Goal: Task Accomplishment & Management: Use online tool/utility

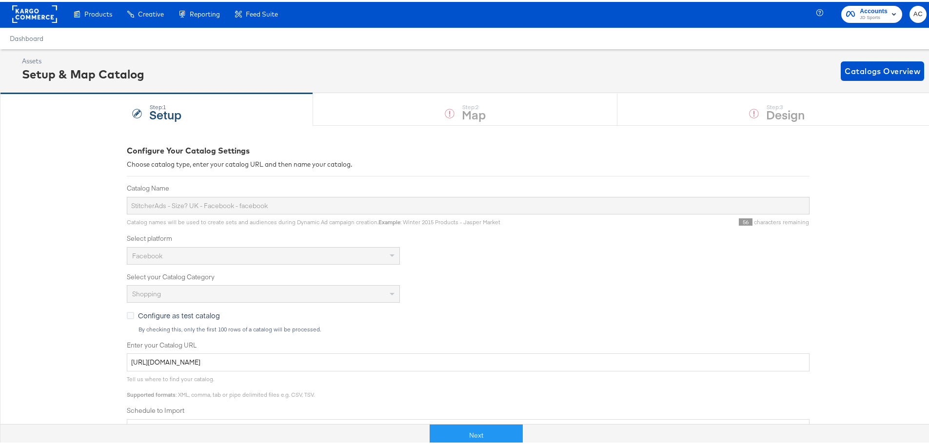
scroll to position [195, 0]
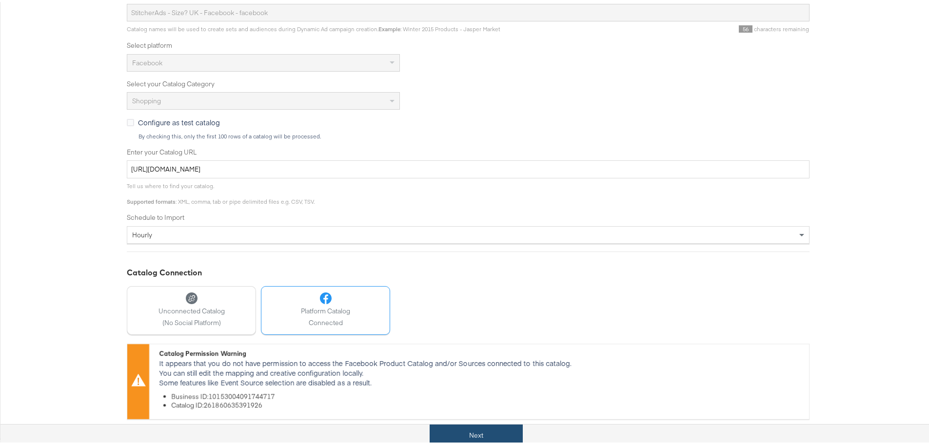
click at [473, 429] on button "Next" at bounding box center [476, 434] width 93 height 22
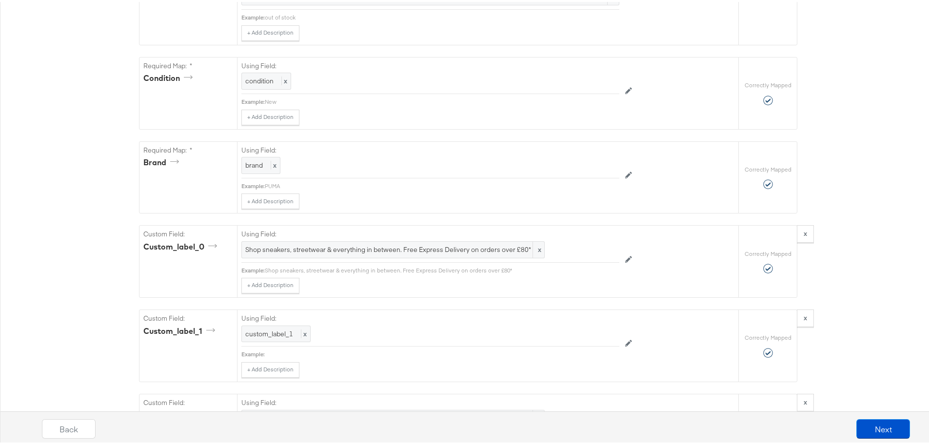
scroll to position [985, 0]
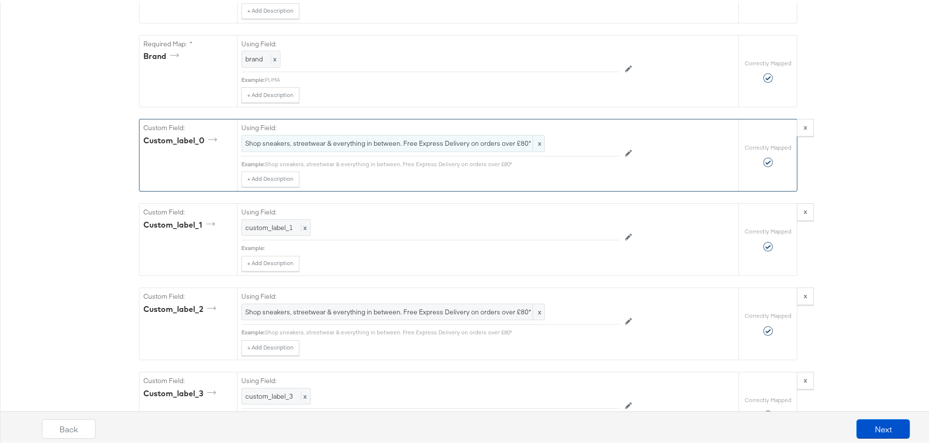
click at [474, 146] on span "Shop sneakers, streetwear & everything in between. Free Express Delivery on ord…" at bounding box center [393, 141] width 296 height 9
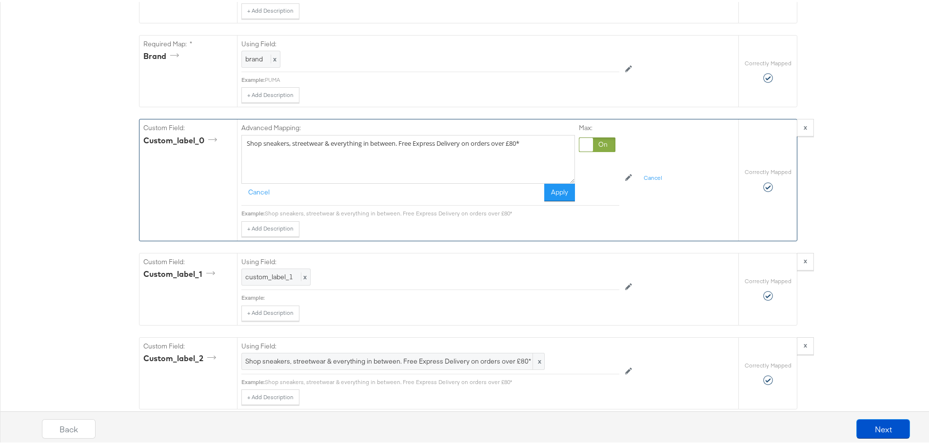
click at [536, 133] on div "Advanced Mapping:" at bounding box center [408, 127] width 334 height 12
drag, startPoint x: 532, startPoint y: 145, endPoint x: 397, endPoint y: 135, distance: 135.5
click at [397, 135] on div "Advanced Mapping: Shop sneakers, streetwear & everything in between. Free Expre…" at bounding box center [408, 160] width 334 height 78
click at [416, 145] on textarea "Shop sneakers, streetwear & everything in between. Free delivery on orders over…" at bounding box center [408, 157] width 334 height 49
click at [504, 145] on textarea "Shop sneakers, streetwear & everything in between. Free delivery on orders over…" at bounding box center [408, 157] width 334 height 49
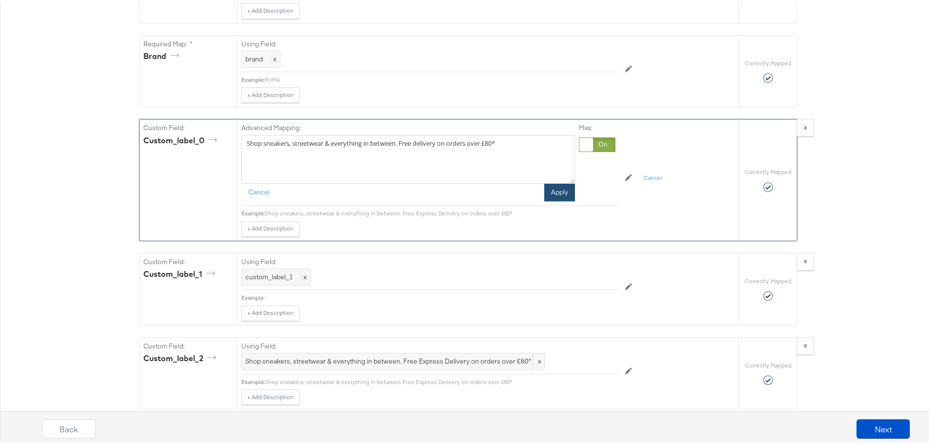
type textarea "Shop sneakers, streetwear & everything in between. Free delivery on orders over…"
click at [551, 198] on button "Apply" at bounding box center [559, 191] width 31 height 18
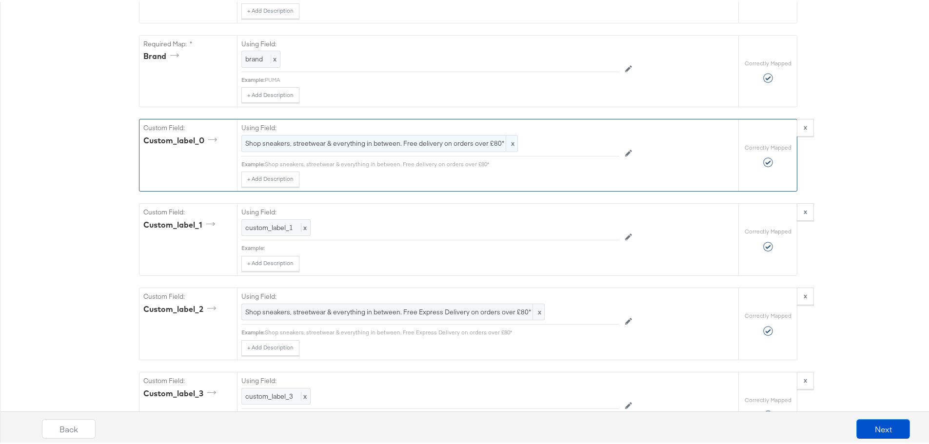
click at [402, 146] on span "Shop sneakers, streetwear & everything in between. Free delivery on orders over…" at bounding box center [379, 141] width 269 height 9
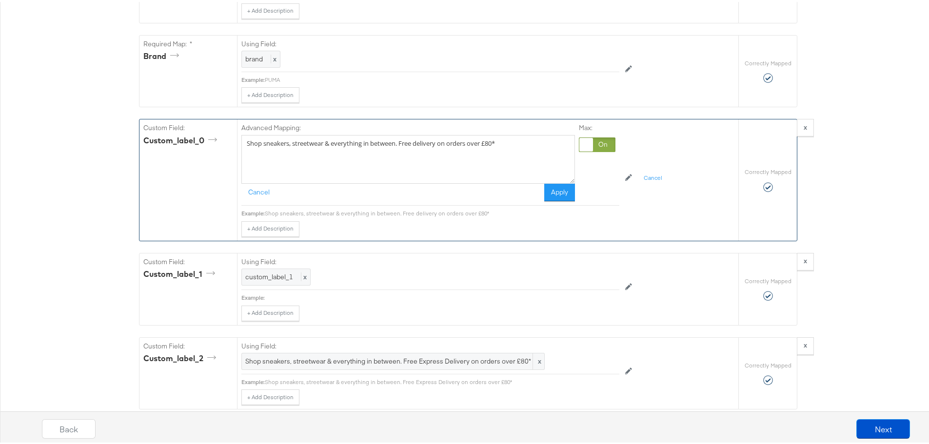
click at [402, 148] on textarea "Shop sneakers, streetwear & everything in between. Free delivery on orders over…" at bounding box center [408, 157] width 334 height 49
click at [413, 147] on textarea "Shop sneakers, streetwear & everything in between, Free delivery on orders over…" at bounding box center [408, 157] width 334 height 49
type textarea "Shop sneakers, streetwear & everything in between, Free standard delivery on or…"
click at [566, 198] on button "Apply" at bounding box center [559, 191] width 31 height 18
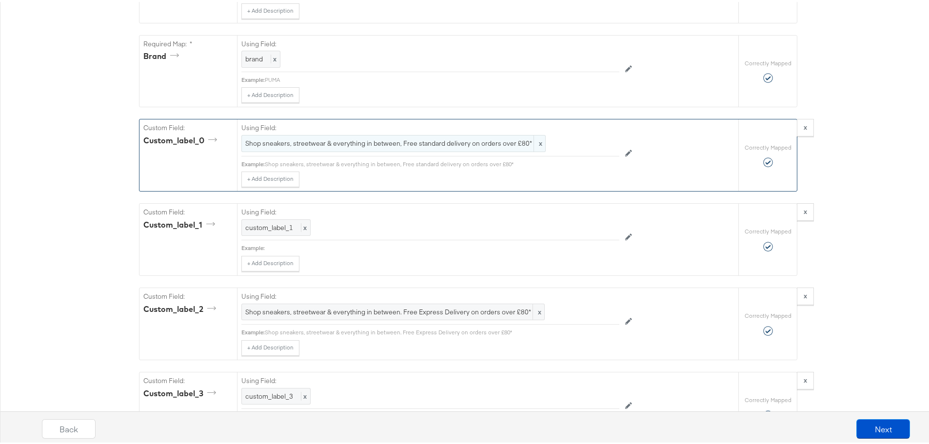
click at [491, 150] on div "Shop sneakers, streetwear & everything in between, Free standard delivery on or…" at bounding box center [393, 141] width 304 height 17
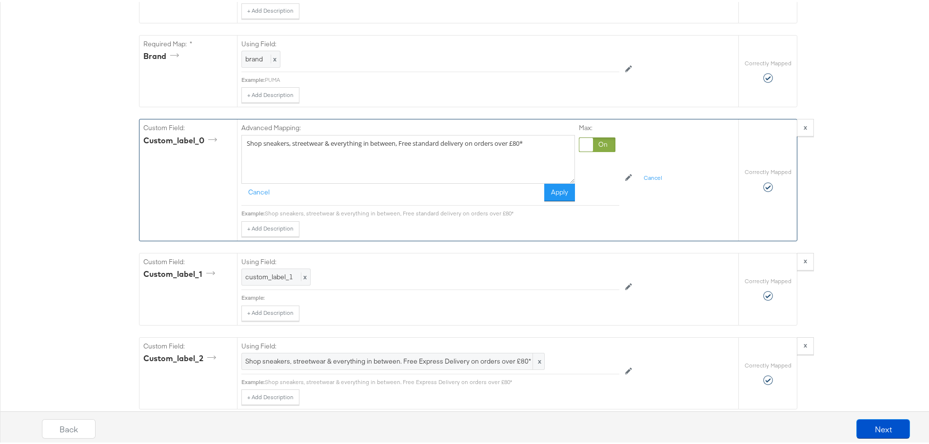
click at [491, 152] on textarea "Shop sneakers, streetwear & everything in between, Free standard delivery on or…" at bounding box center [408, 157] width 334 height 49
click at [453, 147] on textarea "Shop sneakers, streetwear & everything in between, Free standard delivery on or…" at bounding box center [408, 157] width 334 height 49
click at [565, 200] on button "Apply" at bounding box center [559, 191] width 31 height 18
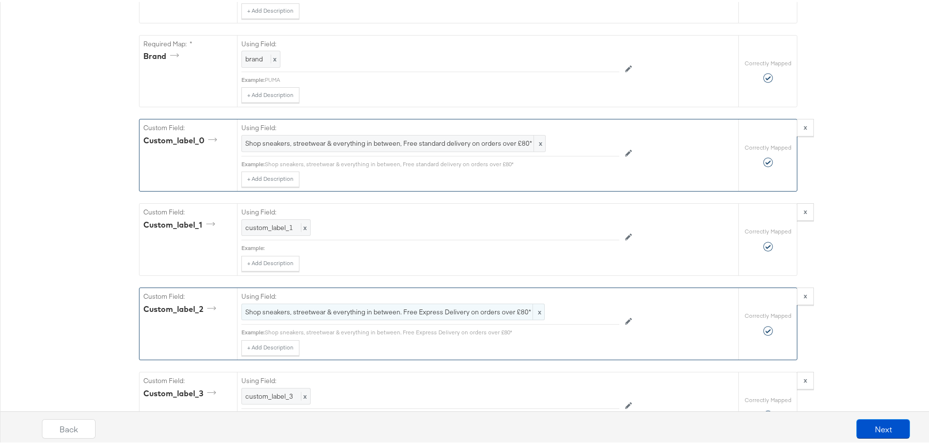
click at [486, 314] on span "Shop sneakers, streetwear & everything in between. Free Express Delivery on ord…" at bounding box center [393, 310] width 296 height 9
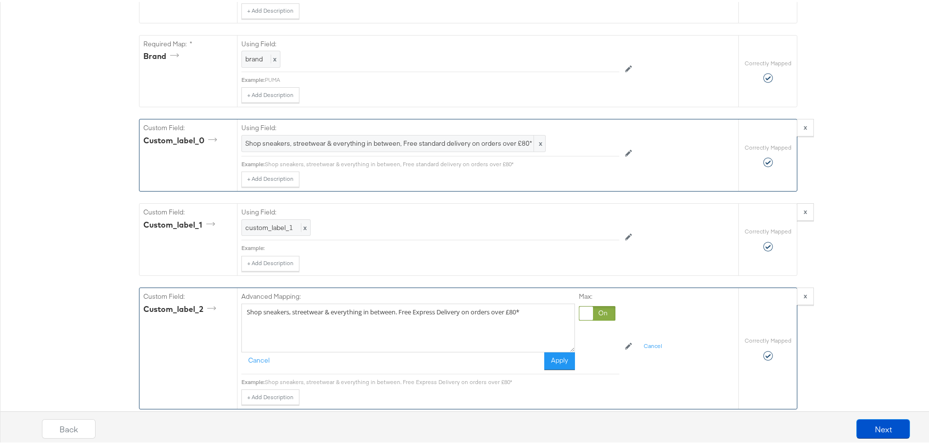
drag, startPoint x: 551, startPoint y: 310, endPoint x: 528, endPoint y: 316, distance: 24.0
click at [528, 316] on textarea "Shop sneakers, streetwear & everything in between. Free Express Delivery on ord…" at bounding box center [408, 326] width 334 height 49
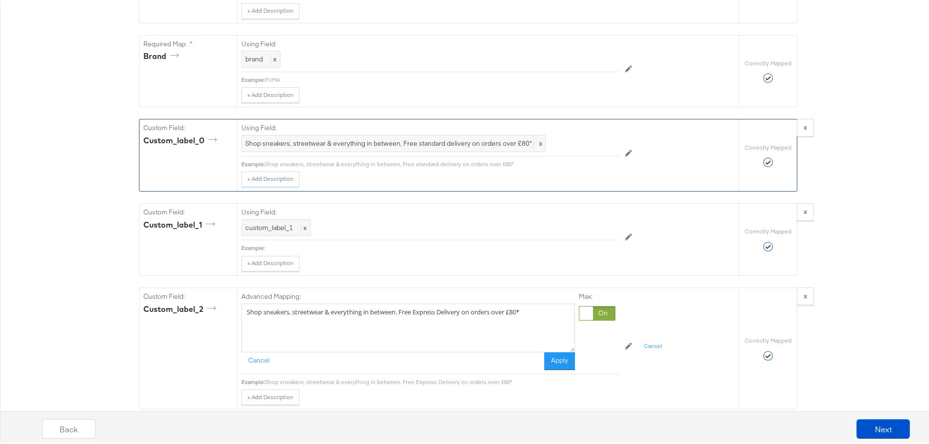
drag, startPoint x: 528, startPoint y: 316, endPoint x: 83, endPoint y: 317, distance: 444.4
paste textarea "Shop sneakers, streetwear & everything in between, Free standard delivery on or…"
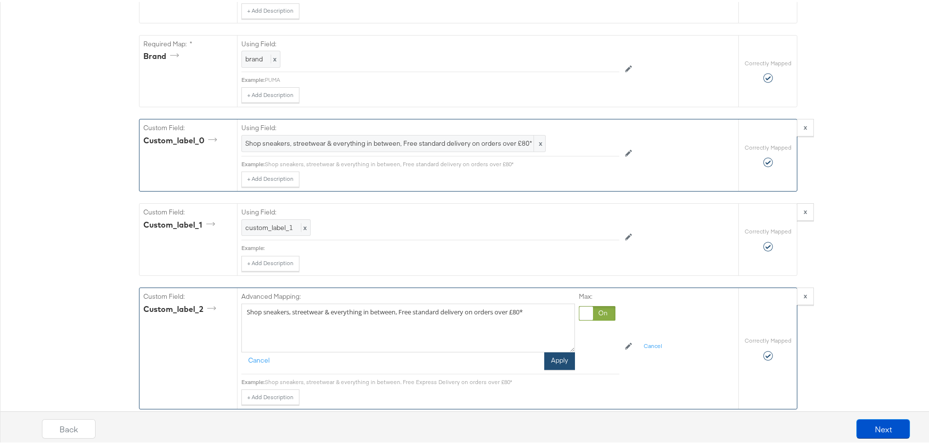
type textarea "Shop sneakers, streetwear & everything in between, Free standard delivery on or…"
click at [554, 368] on button "Apply" at bounding box center [559, 360] width 31 height 18
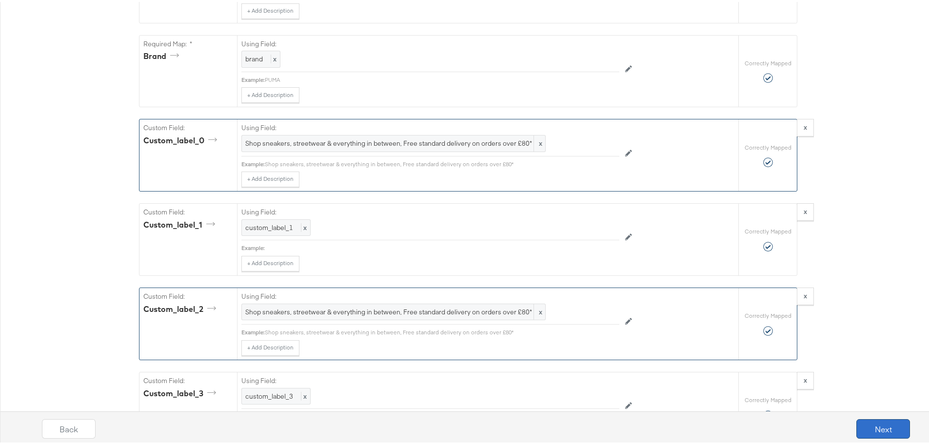
click at [878, 428] on button "Next" at bounding box center [884, 428] width 54 height 20
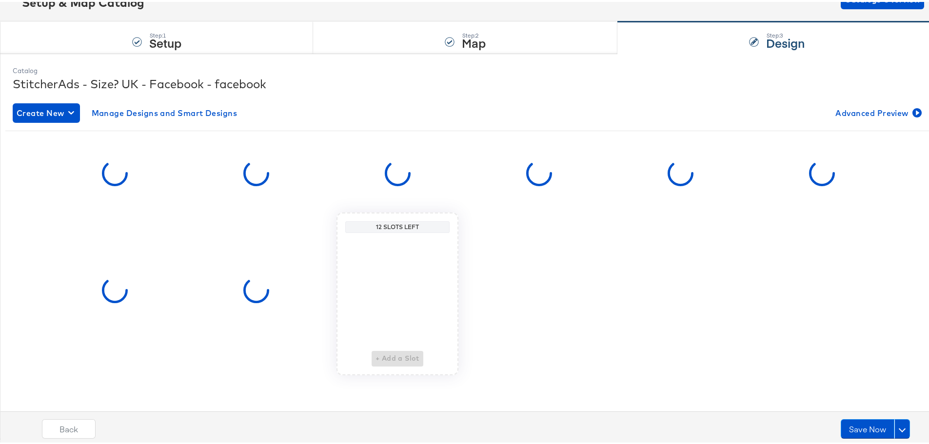
scroll to position [0, 0]
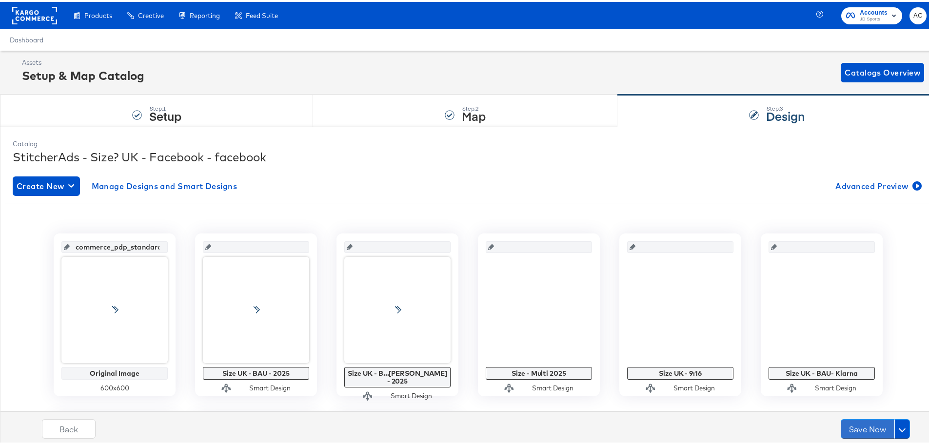
click at [878, 428] on button "Save Now" at bounding box center [868, 428] width 54 height 20
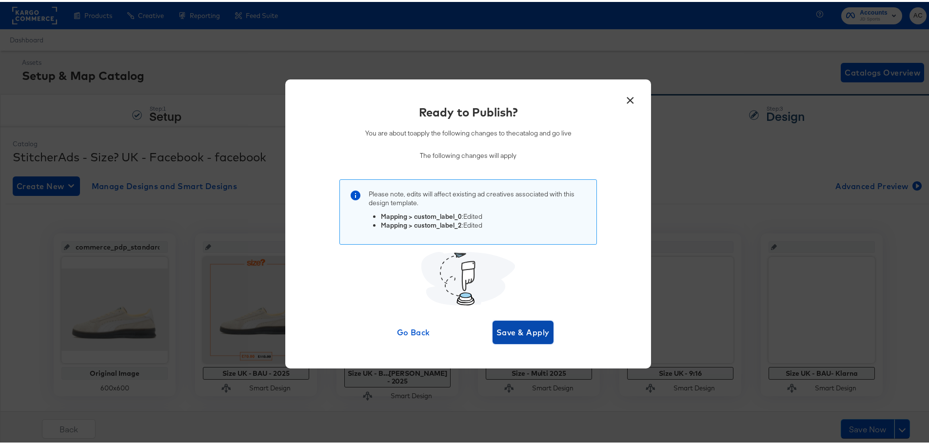
click at [506, 328] on span "Save & Apply" at bounding box center [523, 331] width 53 height 14
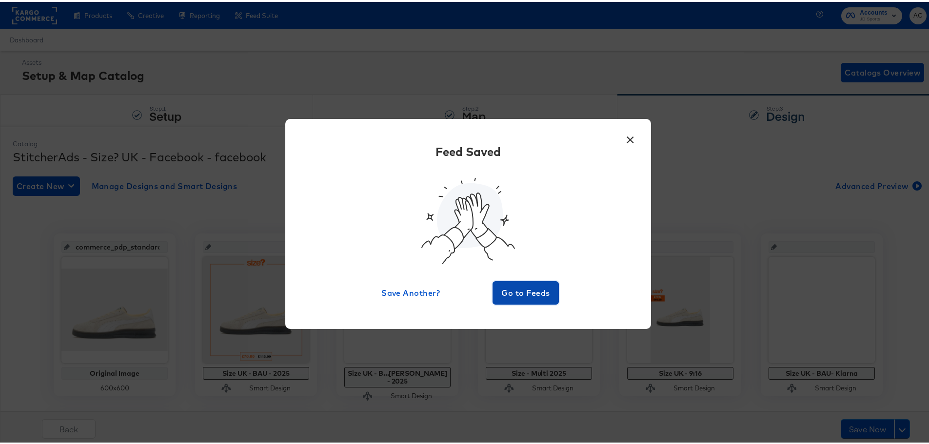
click at [538, 292] on span "Go to Feeds" at bounding box center [526, 291] width 59 height 14
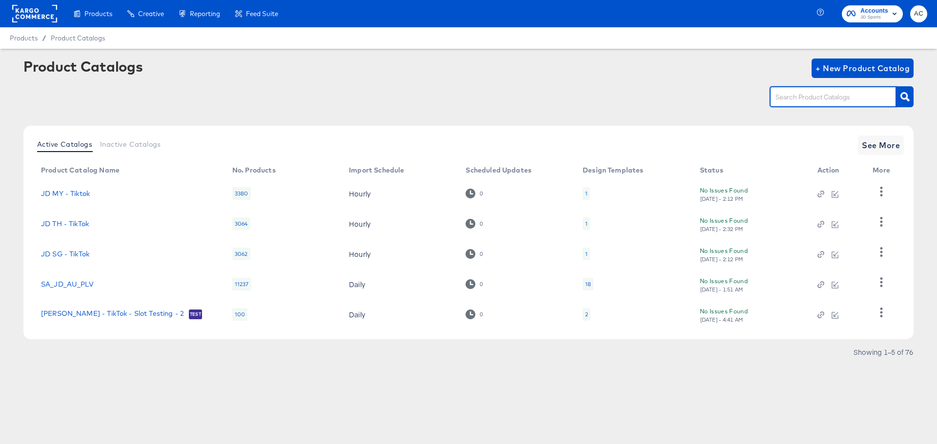
click at [798, 96] on input "text" at bounding box center [825, 97] width 104 height 11
type input "hip"
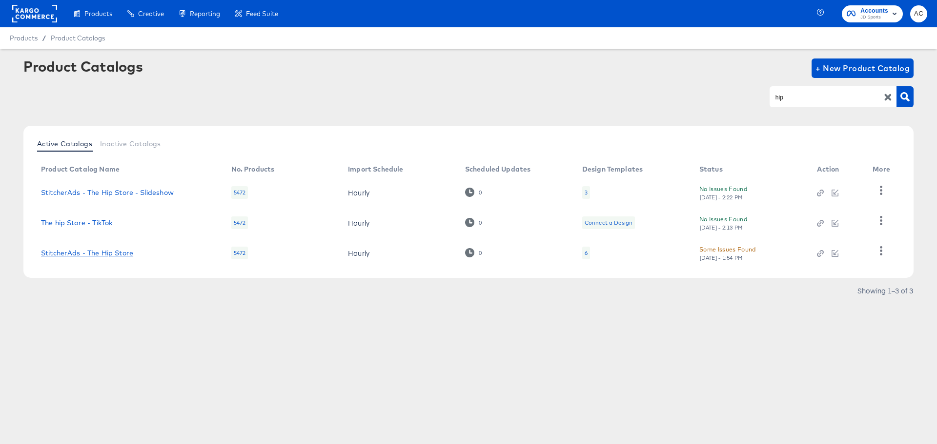
click at [128, 251] on link "StitcherAds - The Hip Store" at bounding box center [87, 253] width 92 height 8
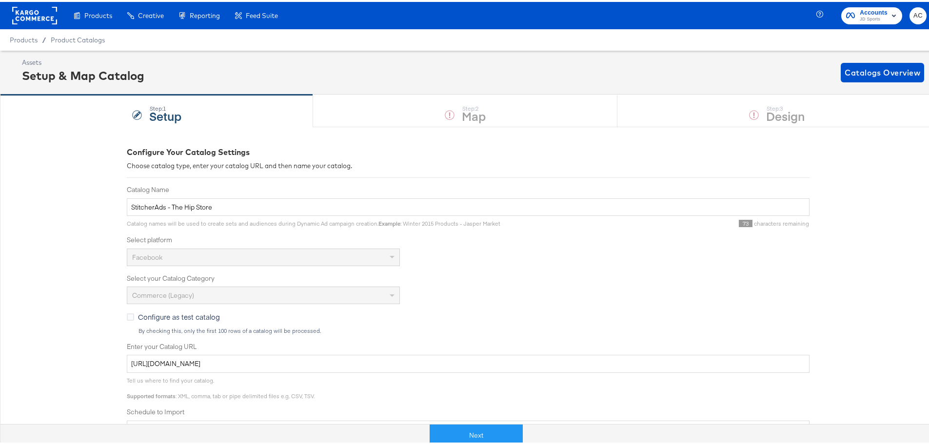
scroll to position [165, 0]
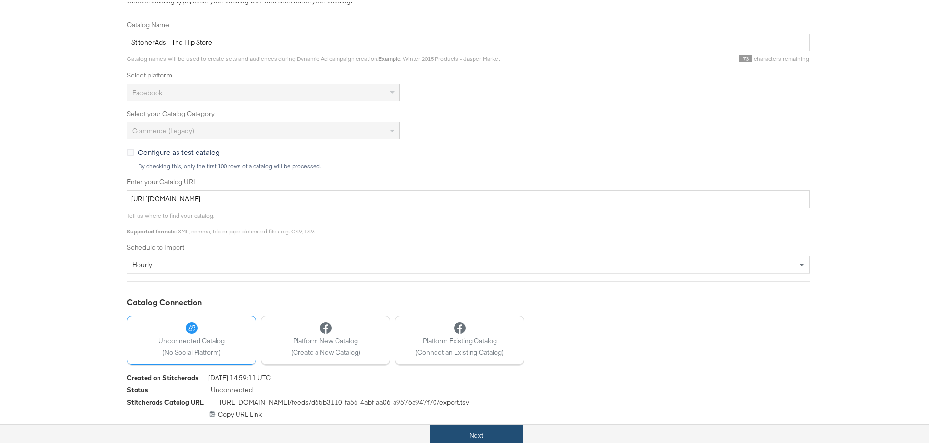
click at [471, 431] on button "Next" at bounding box center [476, 434] width 93 height 22
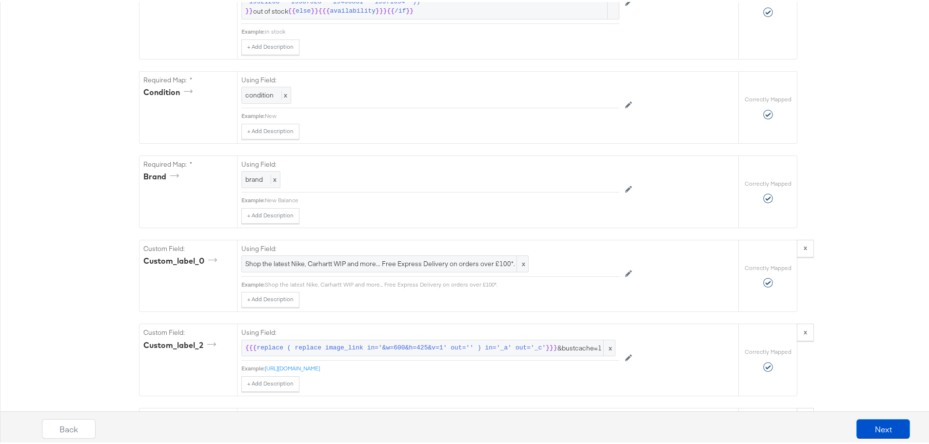
scroll to position [803, 0]
click at [440, 265] on span "Shop the latest Nike, Carhartt WIP and more... Free Express Delivery on orders …" at bounding box center [385, 260] width 280 height 9
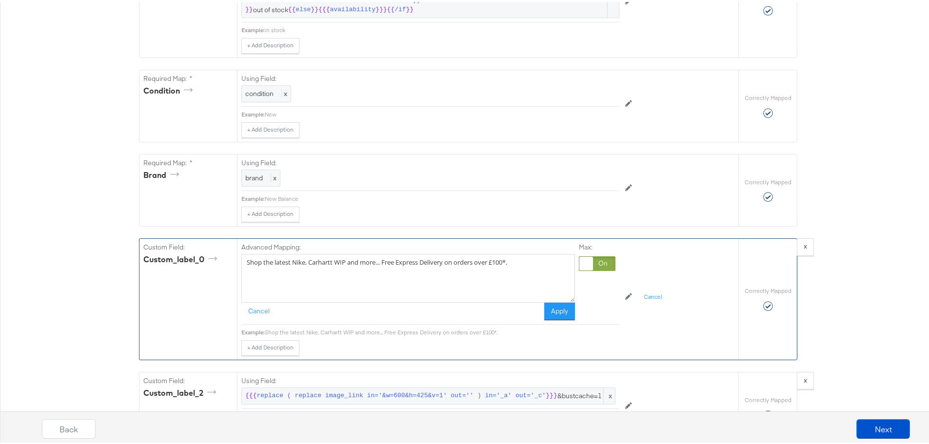
drag, startPoint x: 419, startPoint y: 275, endPoint x: 395, endPoint y: 276, distance: 24.4
click at [395, 276] on textarea "Shop the latest Nike, Carhartt WIP and more... Free Express Delivery on orders …" at bounding box center [408, 276] width 334 height 49
type textarea "Shop the latest Nike, Carhartt WIP and more... Free Standard Delivery on orders…"
click at [555, 319] on button "Apply" at bounding box center [559, 310] width 31 height 18
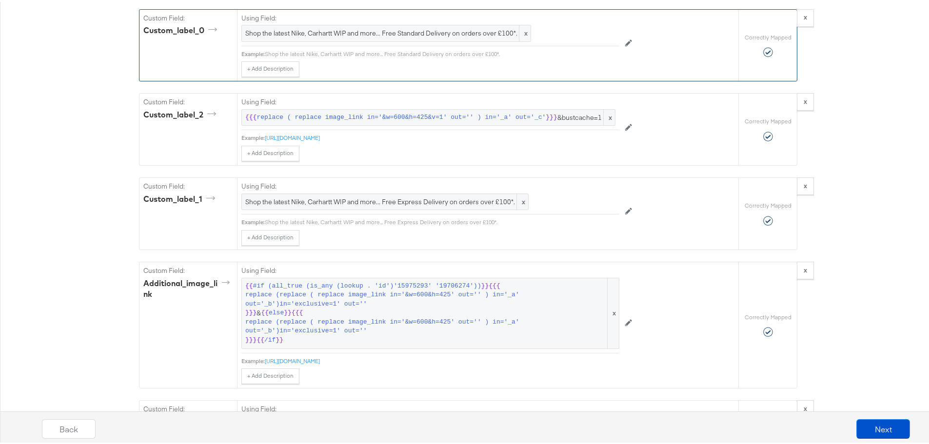
scroll to position [1031, 0]
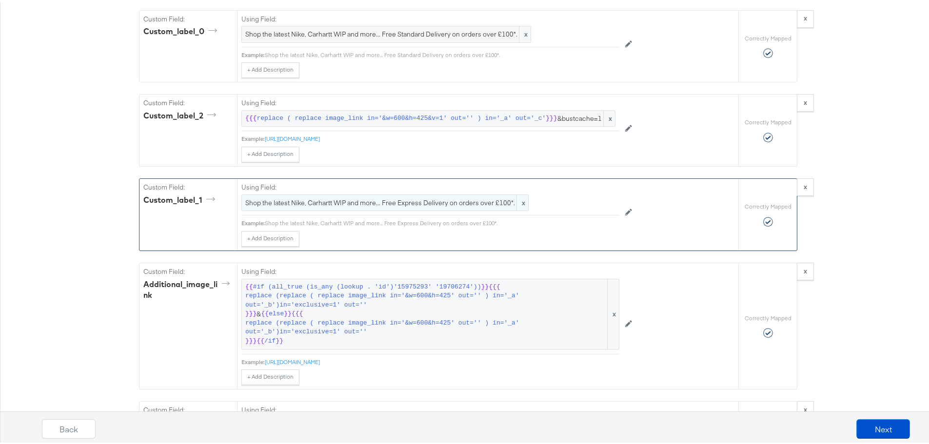
click at [469, 206] on span "Shop the latest Nike, Carhartt WIP and more... Free Express Delivery on orders …" at bounding box center [385, 201] width 280 height 9
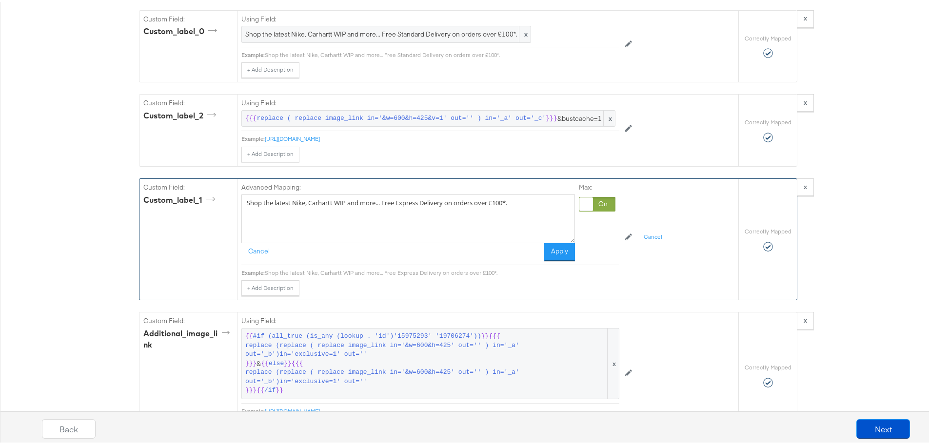
drag, startPoint x: 421, startPoint y: 218, endPoint x: 394, endPoint y: 217, distance: 27.3
click at [394, 217] on textarea "Shop the latest Nike, Carhartt WIP and more... Free Express Delivery on orders …" at bounding box center [408, 217] width 334 height 49
type textarea "Shop the latest Nike, Carhartt WIP and more... Free Standard Delivery on orders…"
click at [553, 263] on div "Advanced Mapping: Shop the latest Nike, Carhartt WIP and more... Free Standard …" at bounding box center [430, 220] width 378 height 86
click at [555, 259] on button "Apply" at bounding box center [559, 250] width 31 height 18
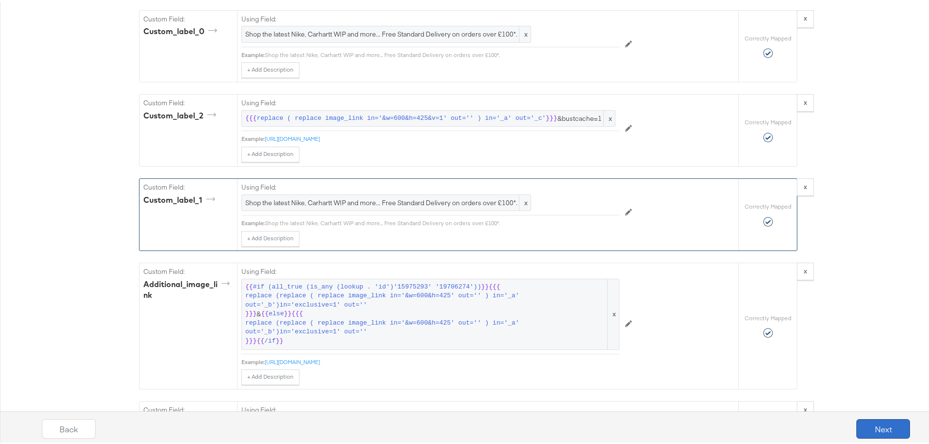
click at [872, 424] on button "Next" at bounding box center [884, 428] width 54 height 20
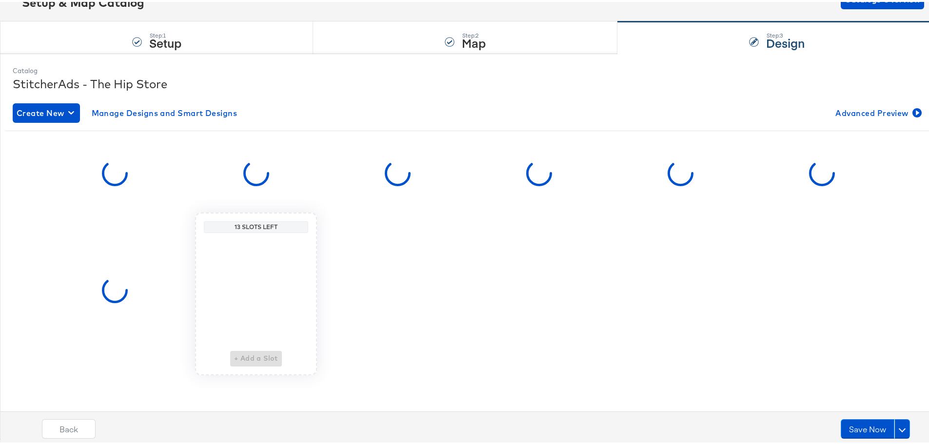
scroll to position [0, 0]
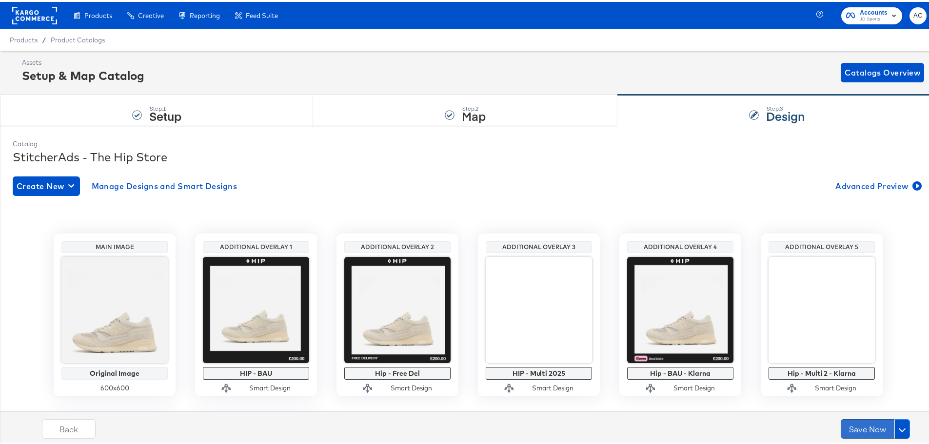
click at [865, 435] on button "Save Now" at bounding box center [868, 428] width 54 height 20
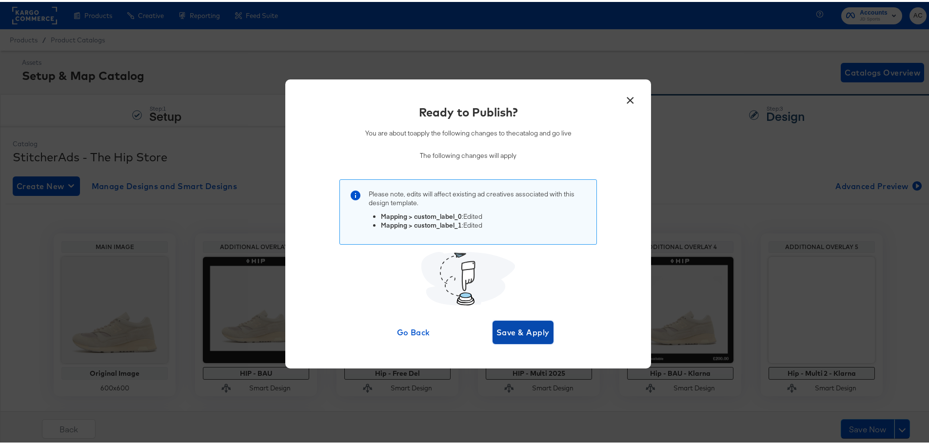
click at [522, 329] on span "Save & Apply" at bounding box center [523, 331] width 53 height 14
